Goal: Information Seeking & Learning: Learn about a topic

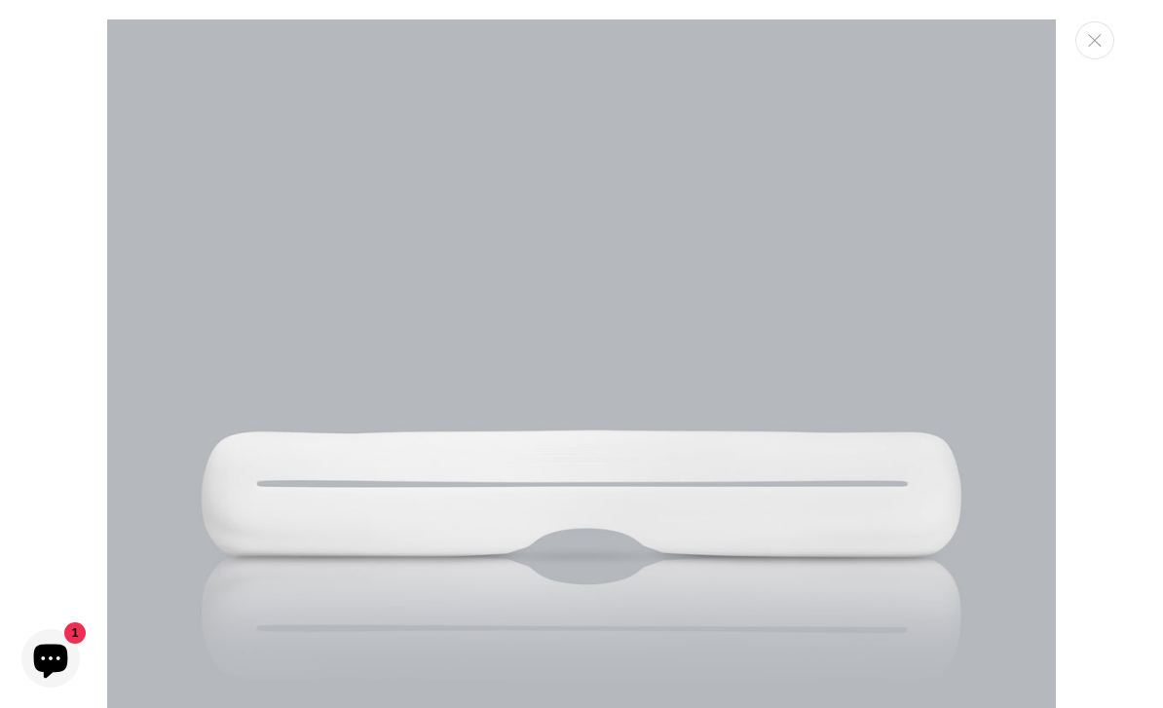
click at [1090, 47] on icon "Close" at bounding box center [1095, 40] width 14 height 13
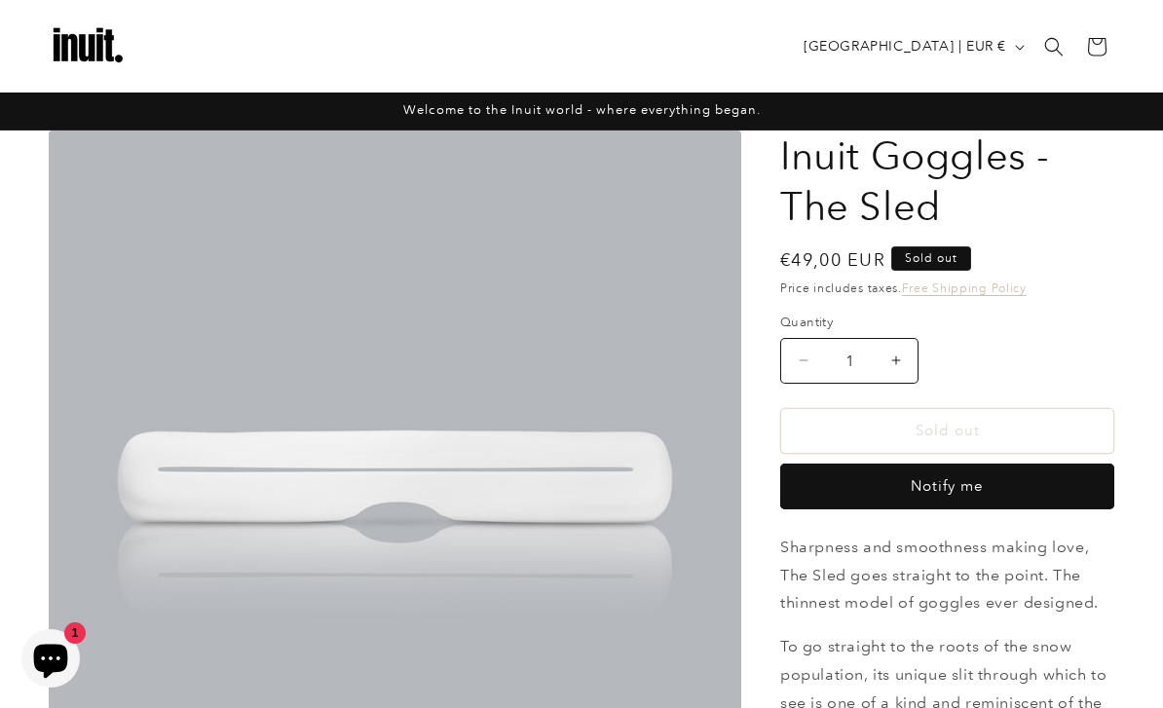
click at [92, 40] on img at bounding box center [88, 47] width 78 height 78
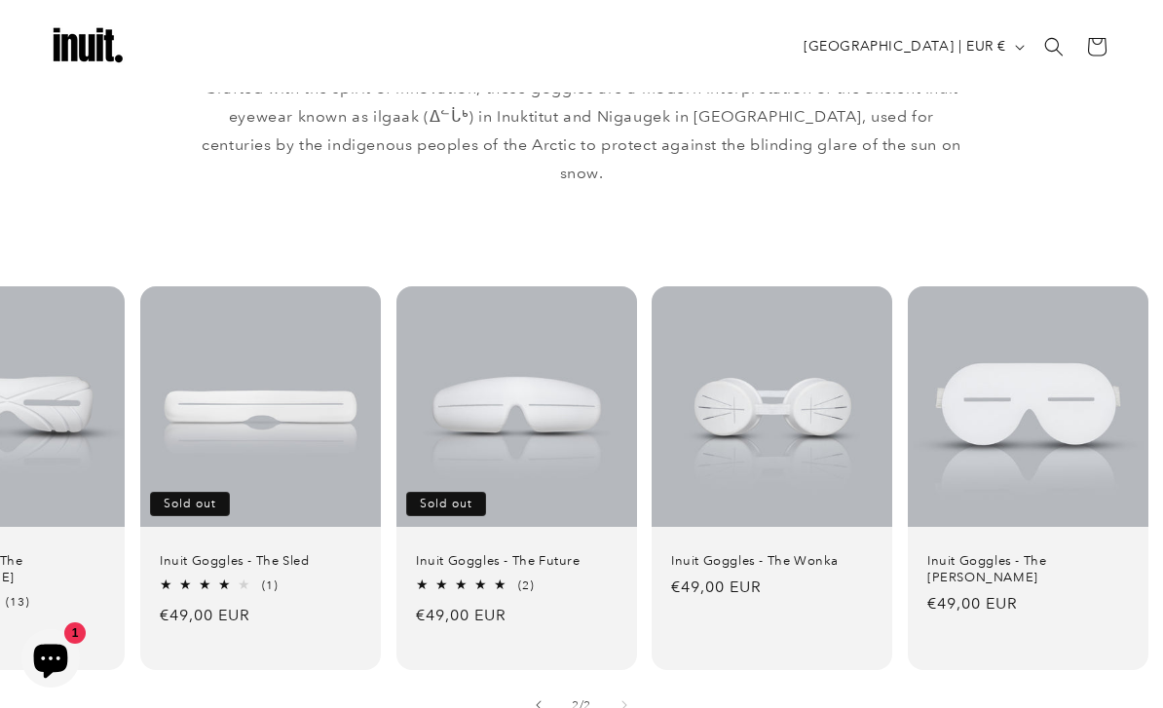
scroll to position [0, 131]
click at [466, 552] on link "Inuit Goggles - The Future" at bounding box center [517, 560] width 202 height 17
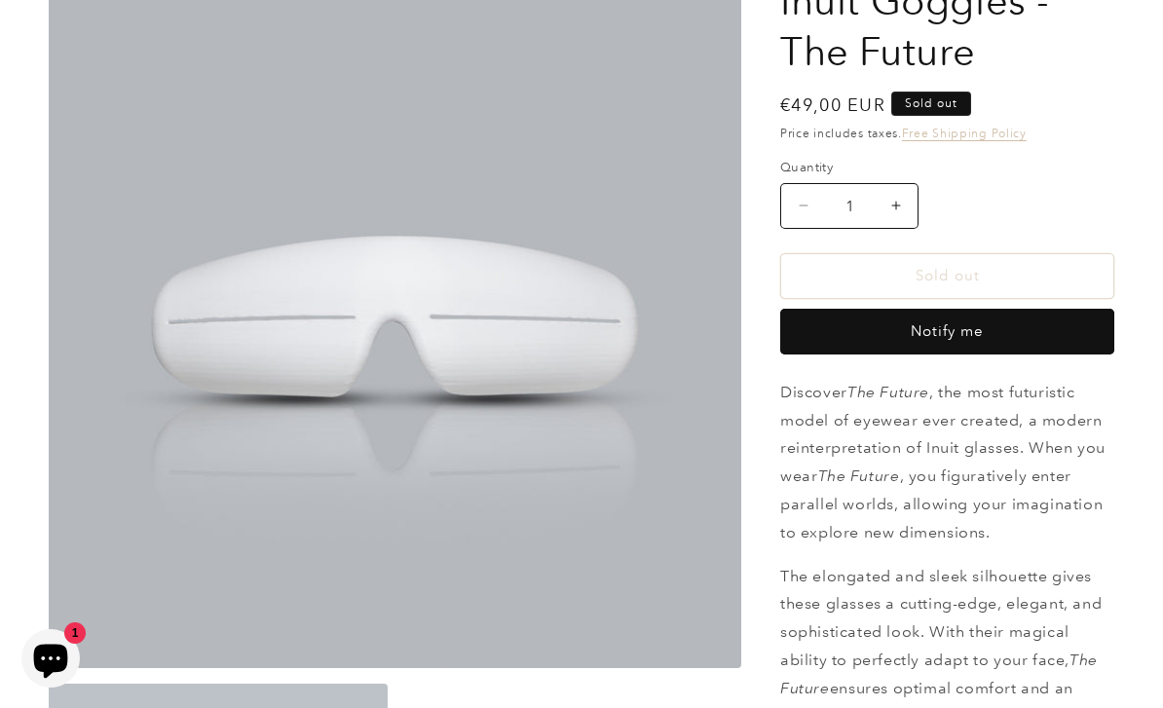
scroll to position [149, 0]
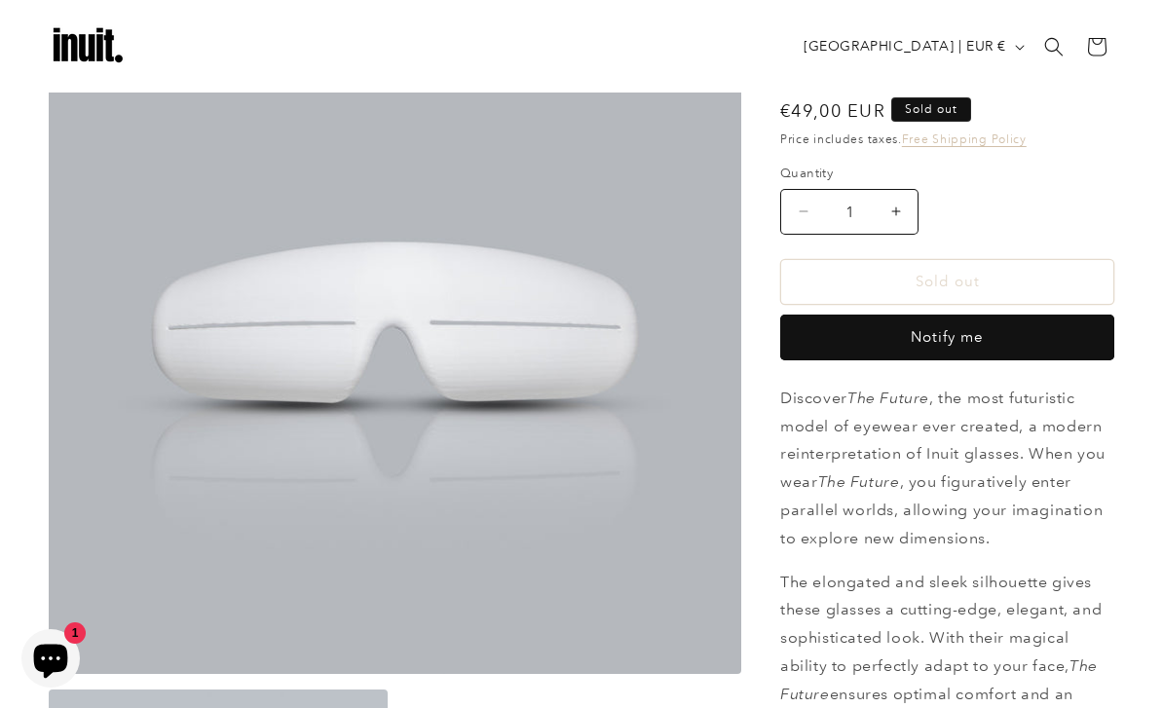
click at [49, 674] on button "Open media 1 in modal" at bounding box center [49, 674] width 0 height 0
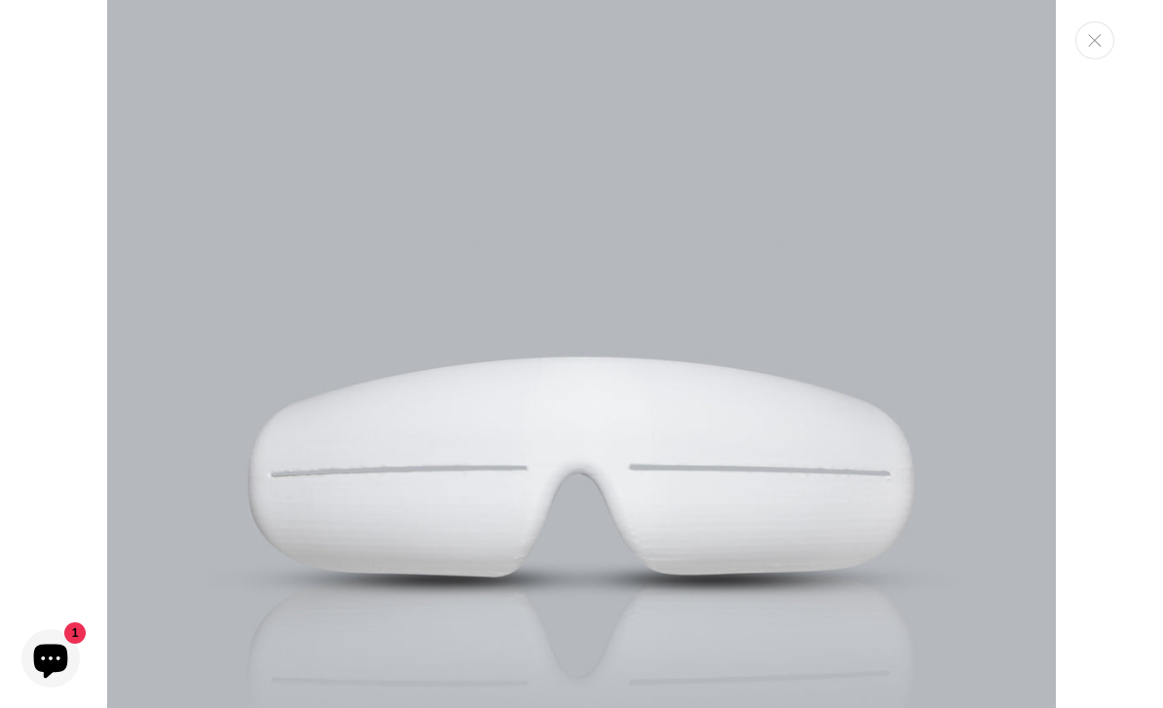
click at [1094, 32] on button "Close" at bounding box center [1094, 40] width 39 height 38
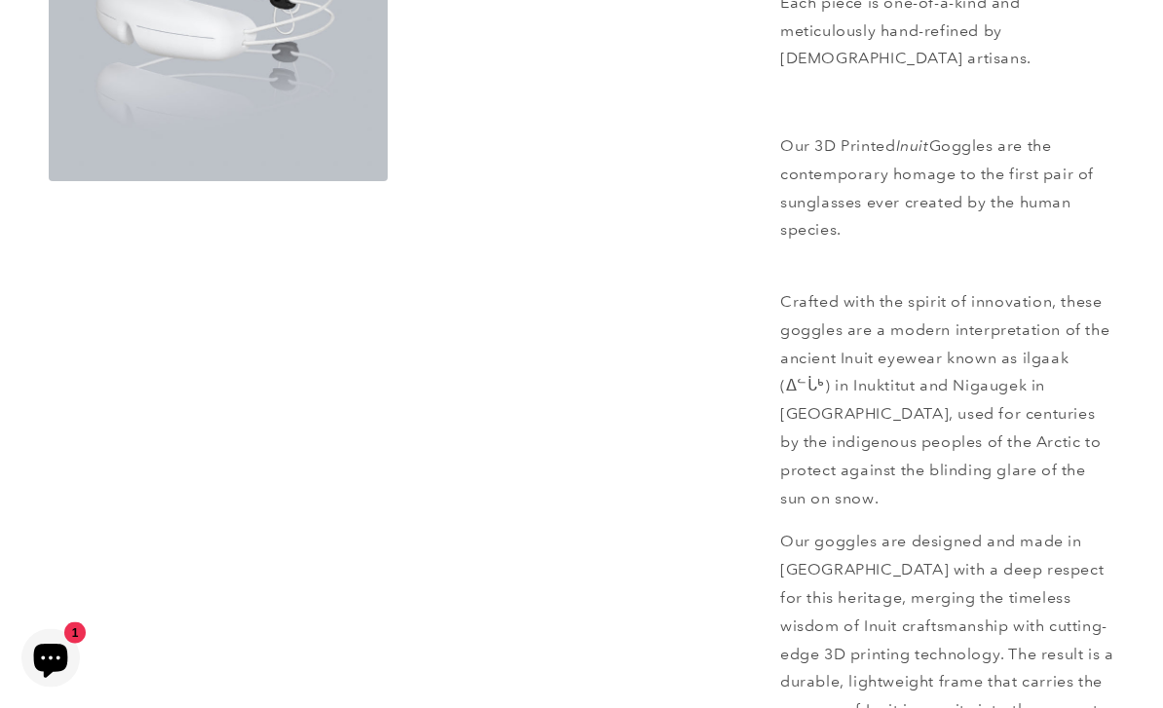
scroll to position [996, 0]
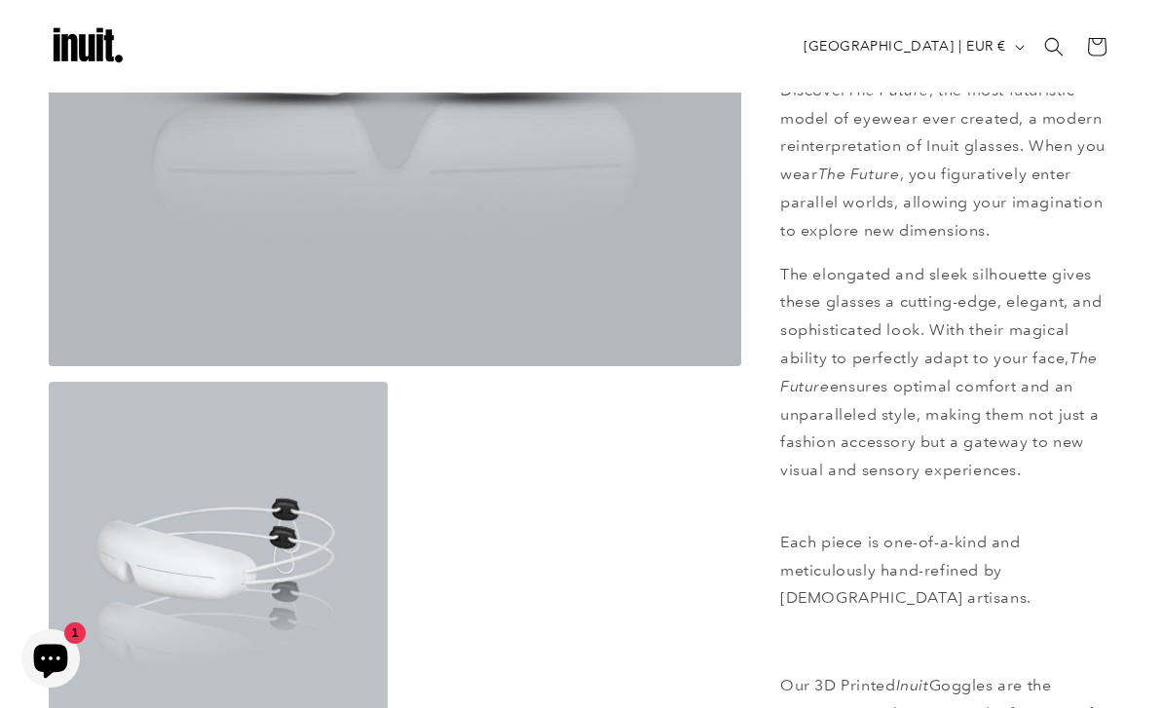
click at [659, 553] on ul "Open media 1 in modal Open media 2 in modal" at bounding box center [395, 197] width 693 height 1047
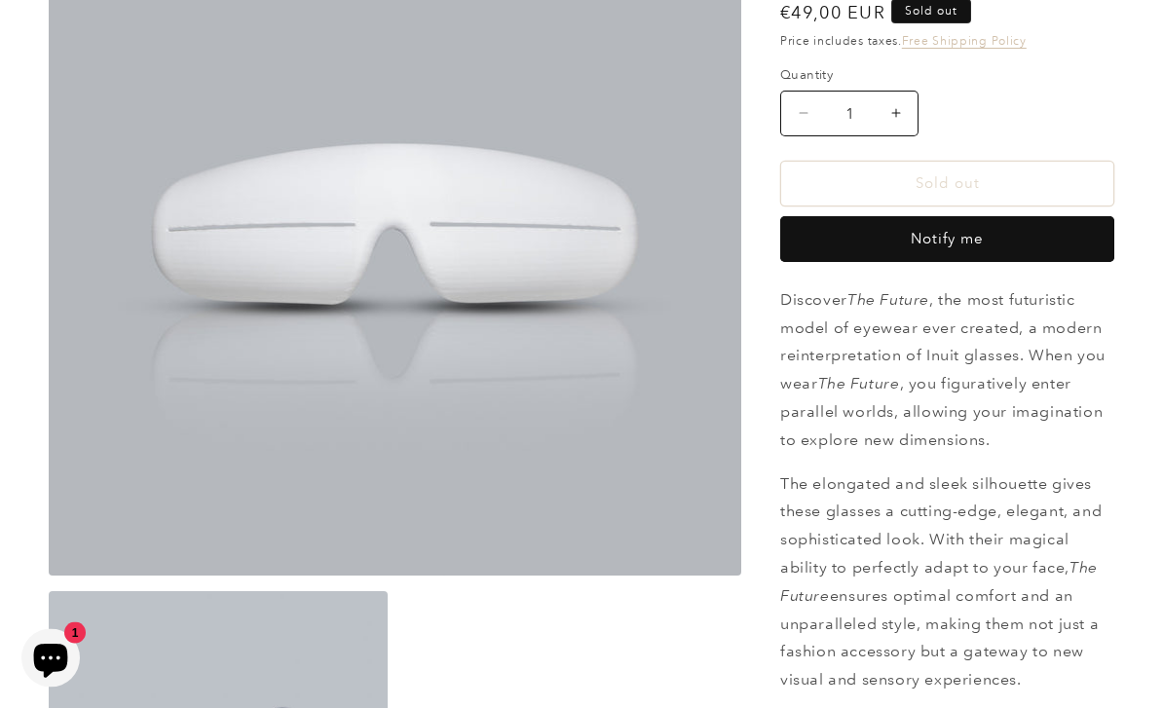
scroll to position [283, 0]
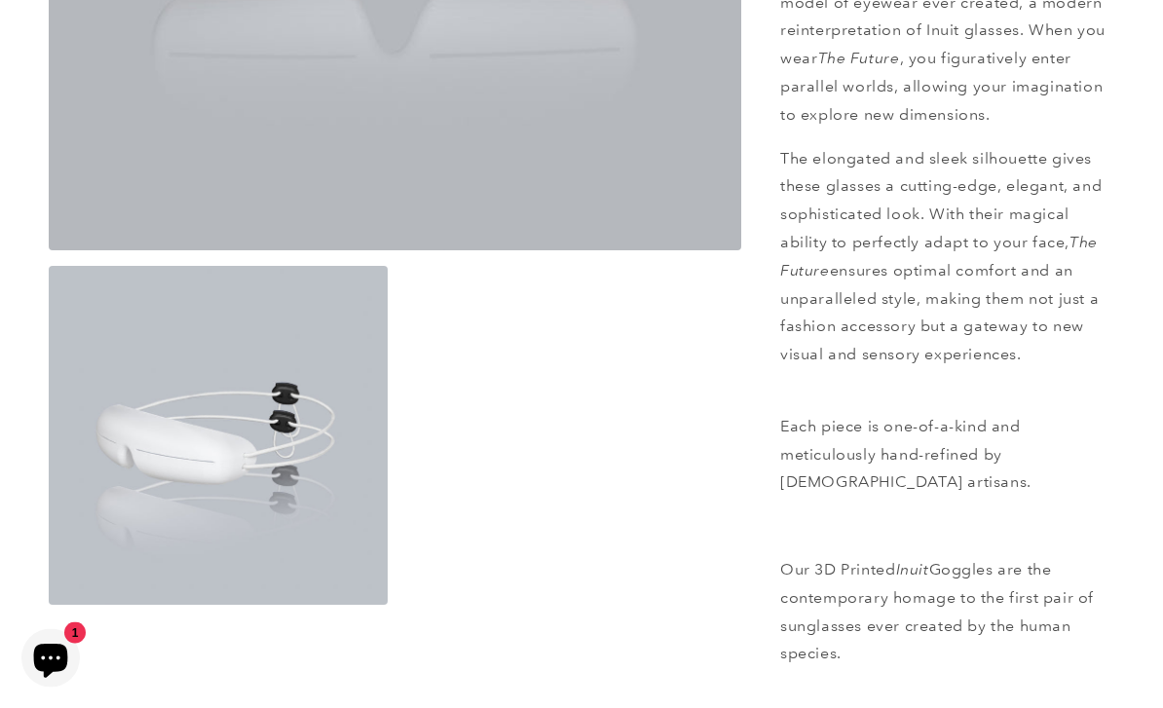
click at [49, 606] on button "Open media 2 in modal" at bounding box center [49, 606] width 0 height 0
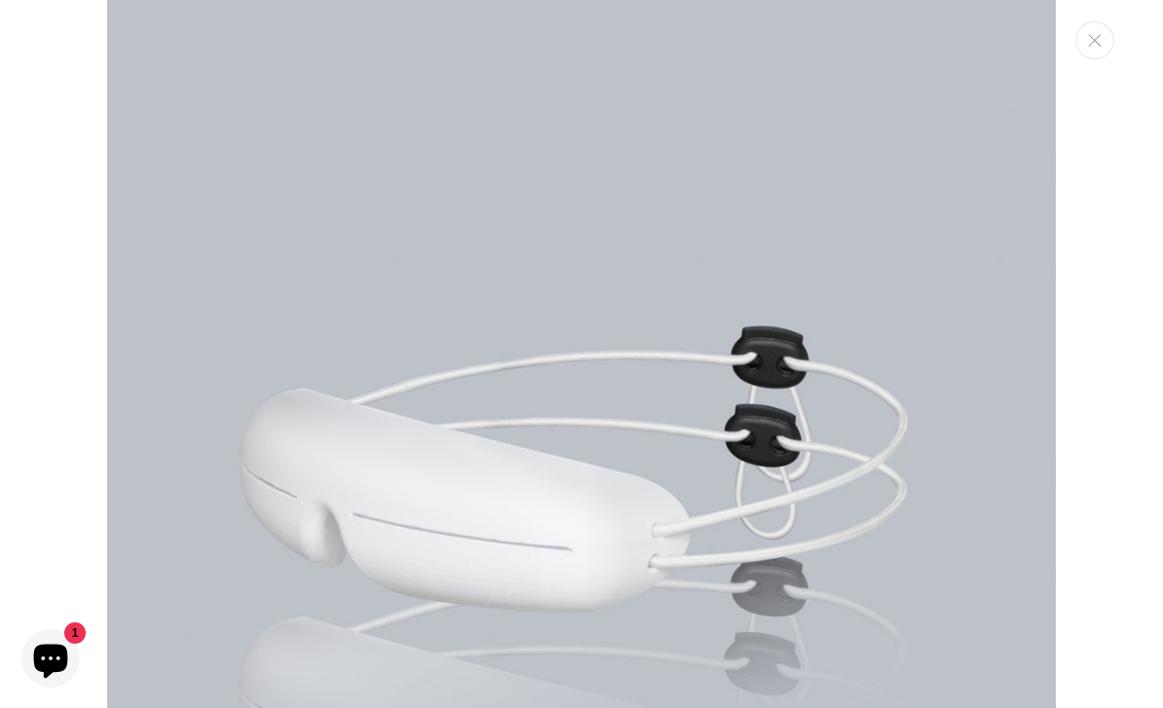
scroll to position [3, 0]
